Goal: Task Accomplishment & Management: Complete application form

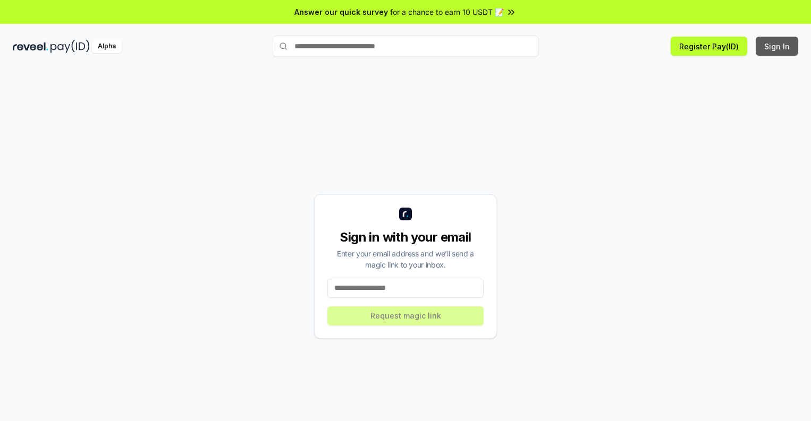
click at [777, 46] on button "Sign In" at bounding box center [777, 46] width 43 height 19
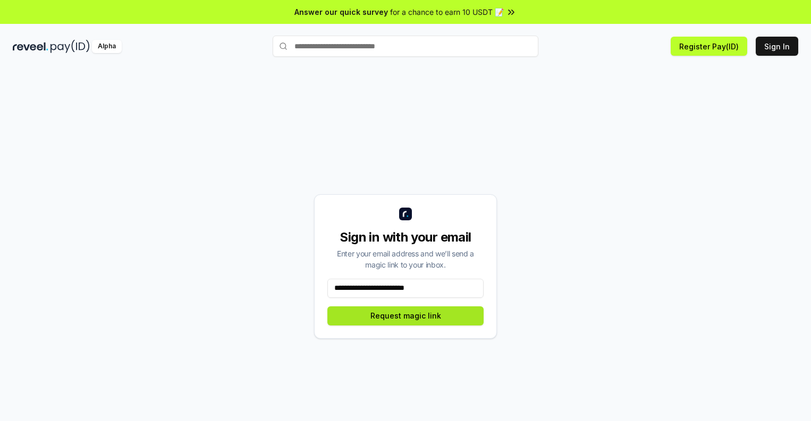
type input "**********"
click at [405, 316] on button "Request magic link" at bounding box center [405, 316] width 156 height 19
